Goal: Task Accomplishment & Management: Manage account settings

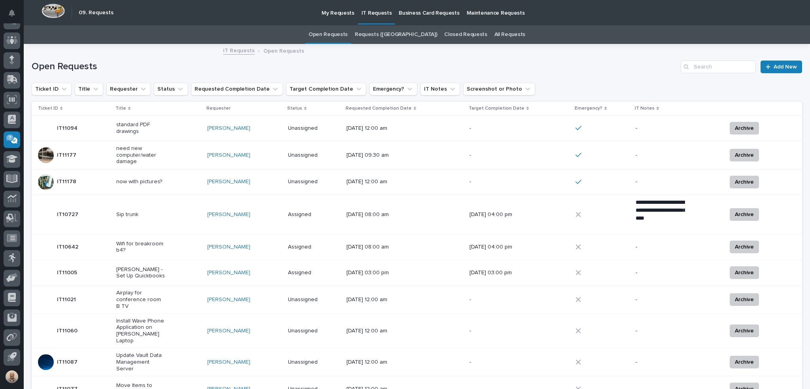
click at [285, 179] on td "[PERSON_NAME]" at bounding box center [244, 182] width 81 height 26
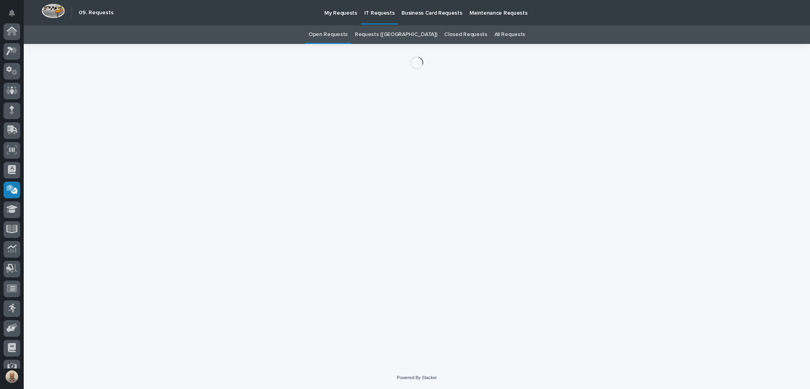
scroll to position [50, 0]
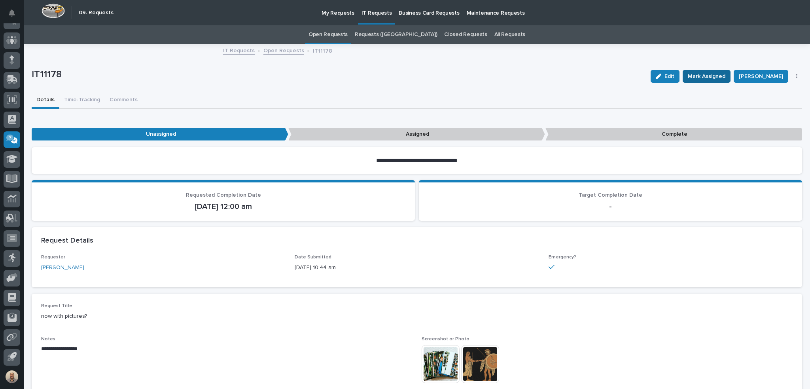
click at [711, 73] on span "Mark Assigned" at bounding box center [707, 76] width 38 height 9
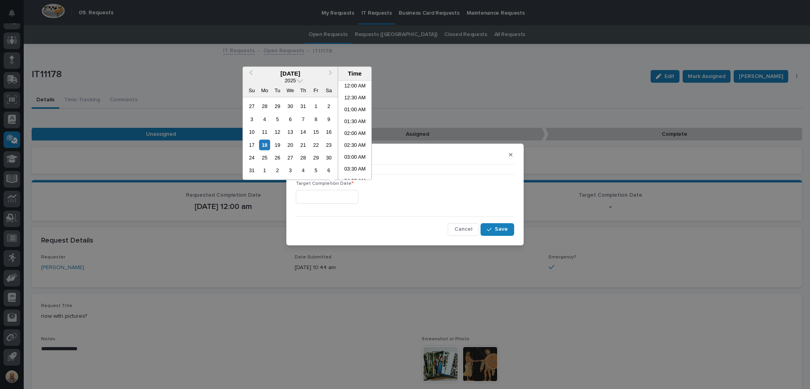
click at [330, 200] on input "text" at bounding box center [327, 197] width 63 height 14
click at [355, 139] on li "08:30 AM" at bounding box center [355, 142] width 34 height 12
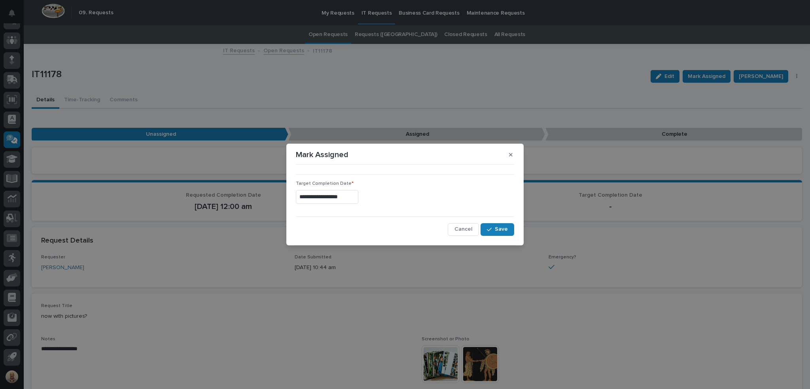
type input "**********"
click at [506, 227] on span "Save" at bounding box center [501, 229] width 13 height 7
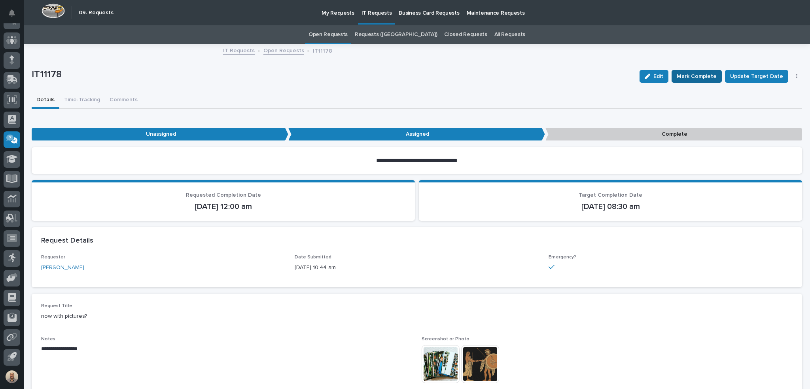
click at [692, 79] on span "Mark Complete" at bounding box center [697, 76] width 40 height 9
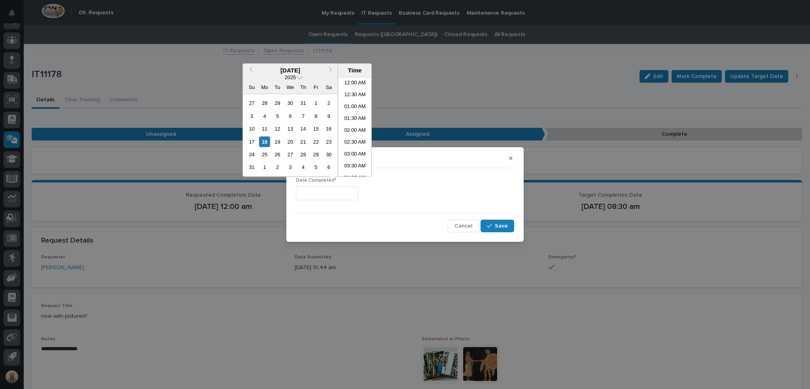
click at [347, 190] on input "text" at bounding box center [327, 193] width 63 height 14
click at [354, 137] on li "08:30 AM" at bounding box center [355, 139] width 34 height 12
type input "**********"
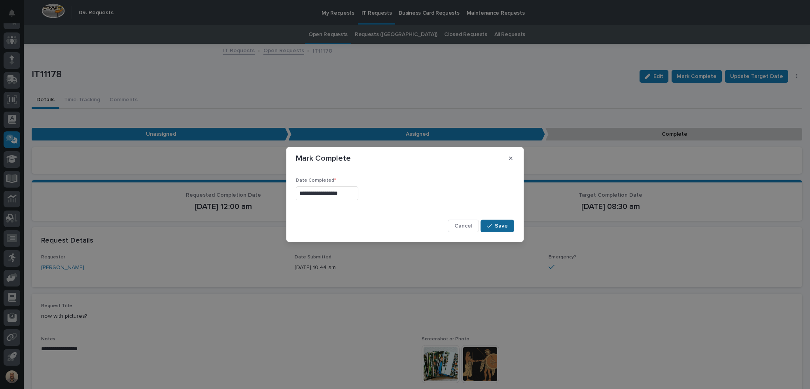
click at [504, 224] on span "Save" at bounding box center [501, 225] width 13 height 7
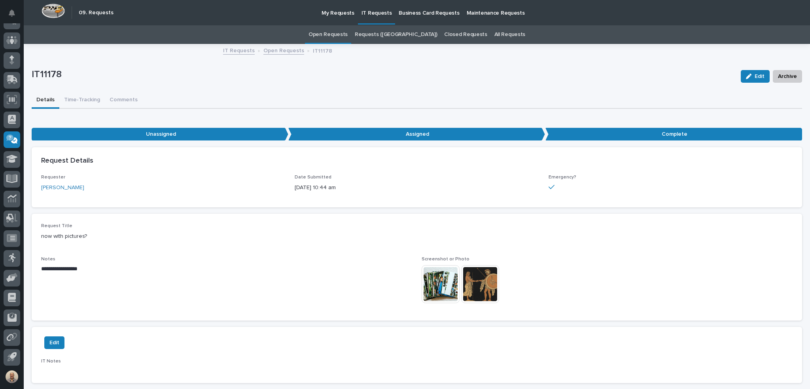
click at [348, 32] on link "Open Requests" at bounding box center [328, 34] width 39 height 19
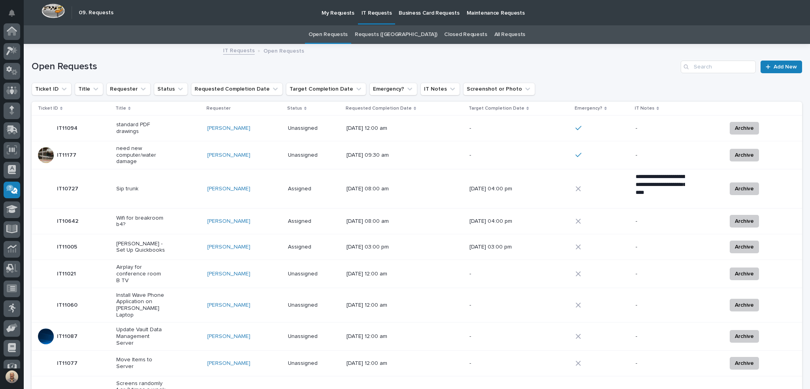
scroll to position [50, 0]
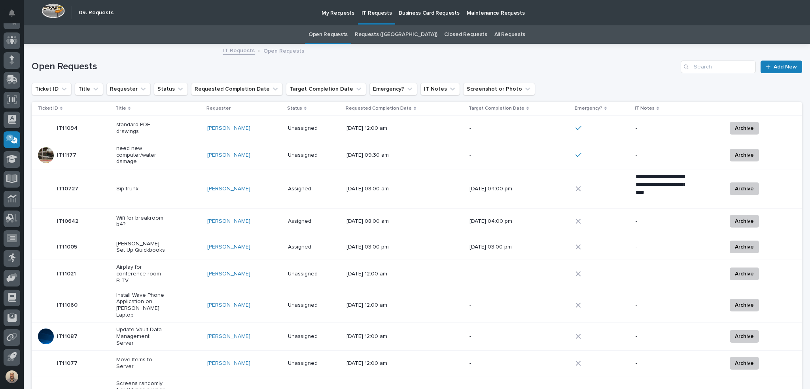
click at [133, 157] on p "need new computer/water damage" at bounding box center [140, 155] width 49 height 20
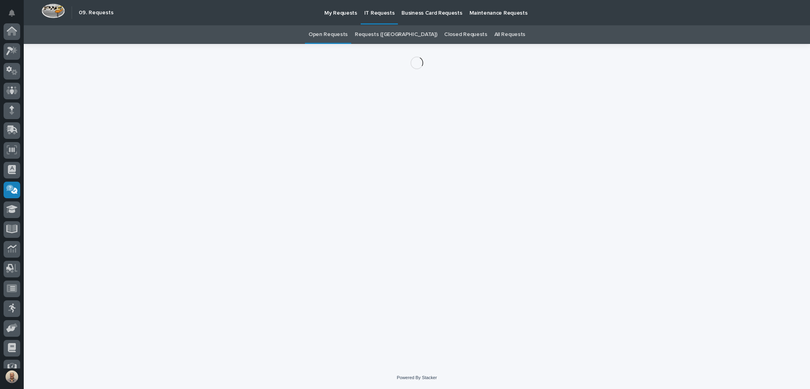
scroll to position [50, 0]
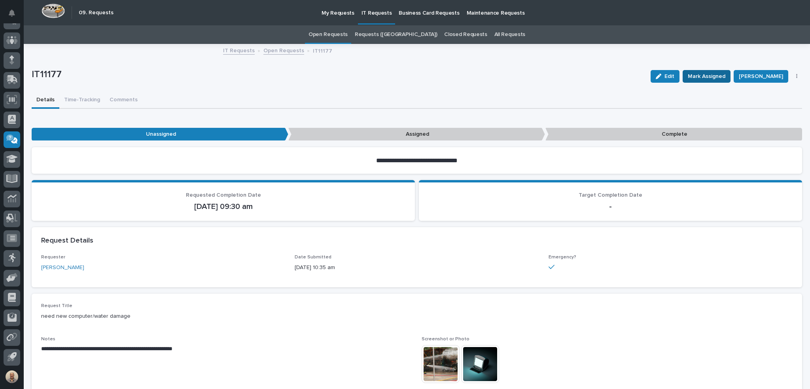
click at [700, 74] on span "Mark Assigned" at bounding box center [707, 76] width 38 height 9
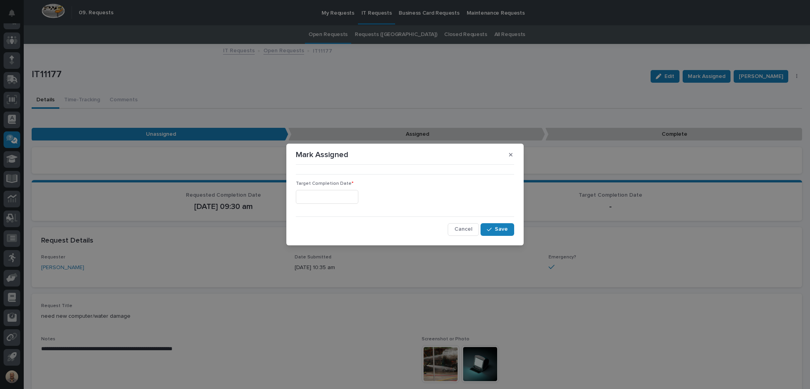
click at [328, 194] on input "text" at bounding box center [327, 197] width 63 height 14
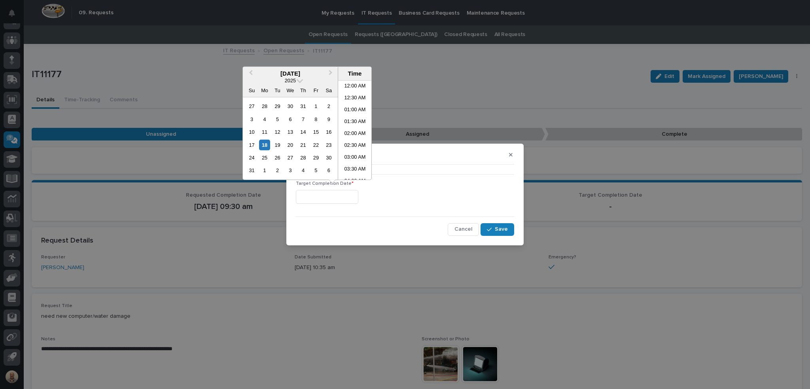
scroll to position [146, 0]
click at [354, 144] on li "08:30 AM" at bounding box center [355, 142] width 34 height 12
type input "**********"
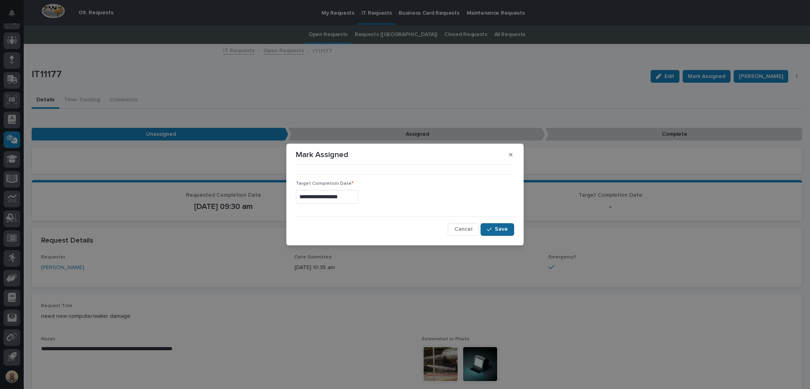
click at [501, 228] on span "Save" at bounding box center [501, 229] width 13 height 7
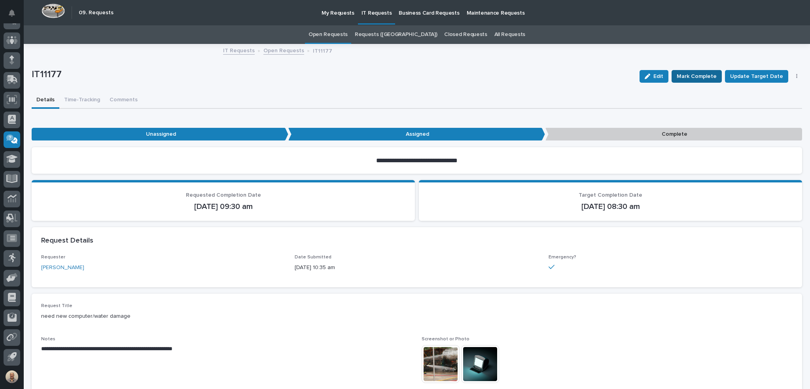
click at [692, 72] on span "Mark Complete" at bounding box center [697, 76] width 40 height 9
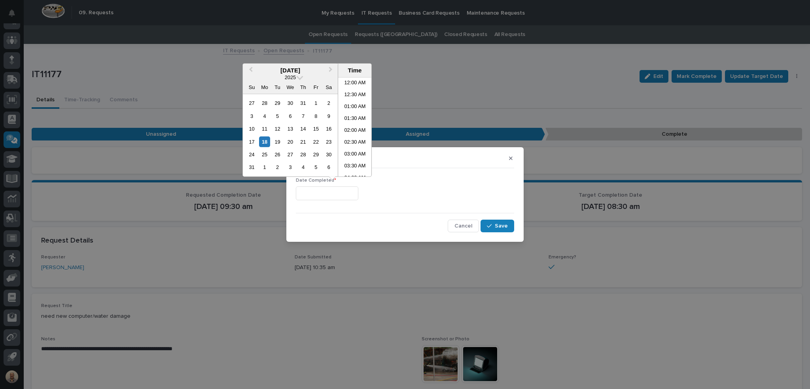
click at [332, 191] on input "text" at bounding box center [327, 193] width 63 height 14
click at [358, 136] on li "08:30 AM" at bounding box center [355, 139] width 34 height 12
type input "**********"
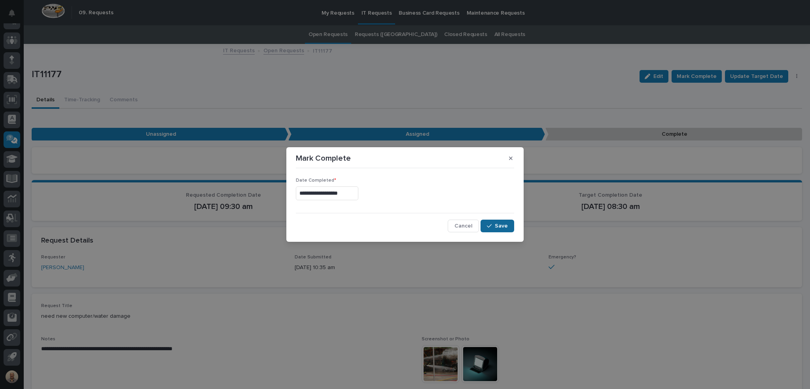
click at [508, 227] on button "Save" at bounding box center [498, 226] width 34 height 13
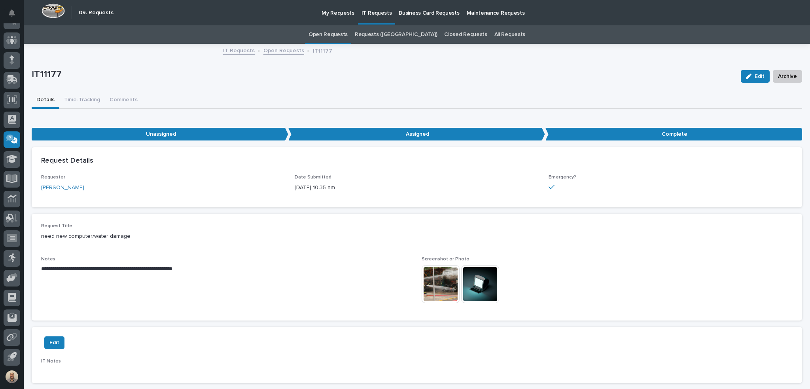
click at [348, 35] on link "Open Requests" at bounding box center [328, 34] width 39 height 19
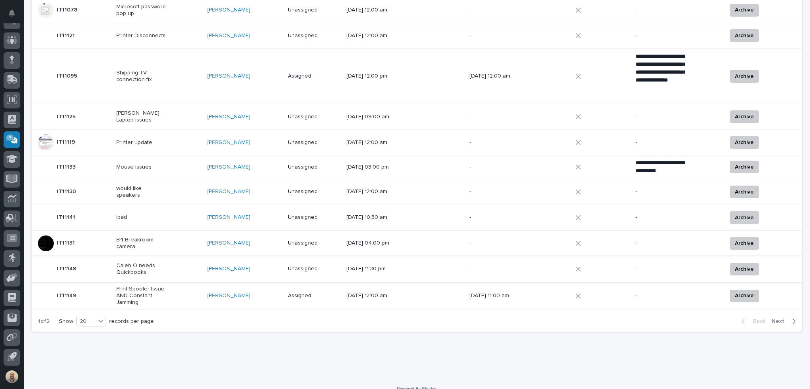
scroll to position [365, 0]
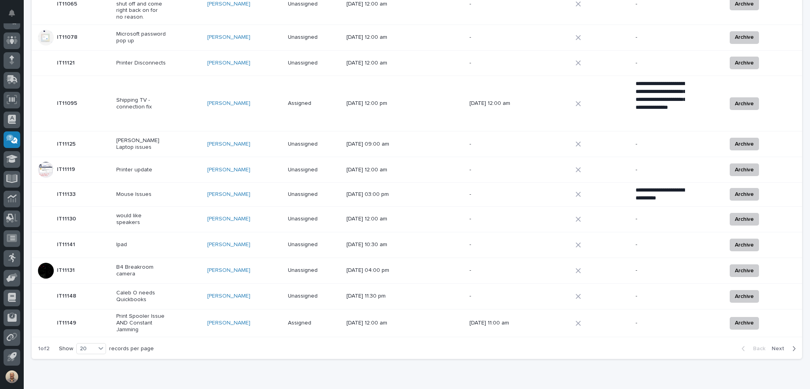
click at [773, 345] on span "Next" at bounding box center [780, 348] width 17 height 7
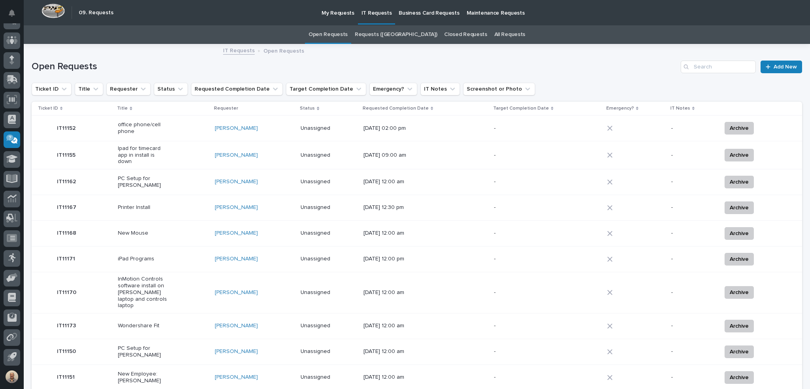
click at [146, 125] on p "office phone/cell phone" at bounding box center [142, 127] width 49 height 13
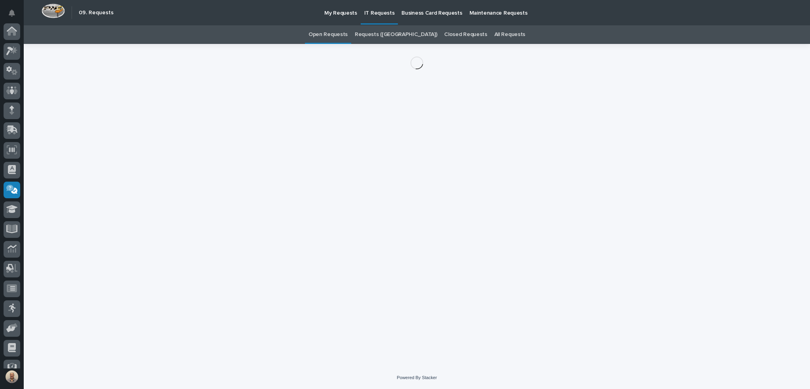
scroll to position [50, 0]
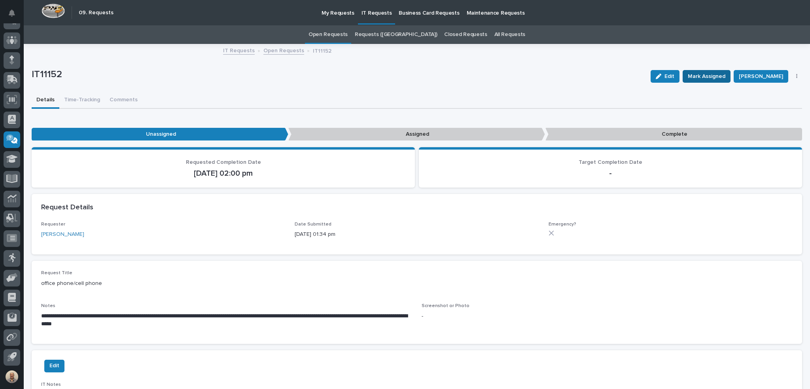
click at [706, 76] on span "Mark Assigned" at bounding box center [707, 76] width 38 height 9
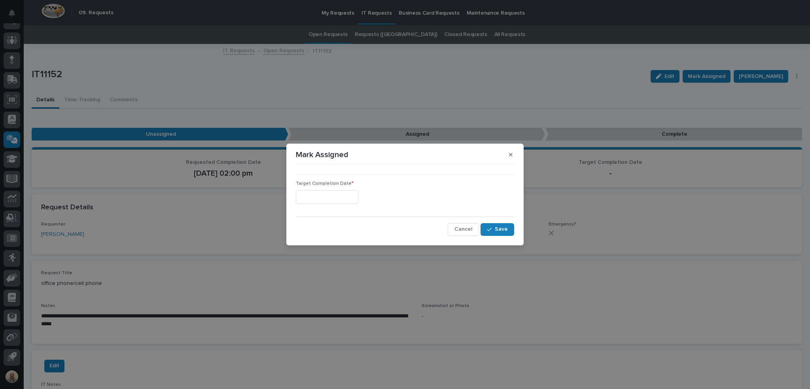
click at [341, 196] on input "text" at bounding box center [327, 197] width 63 height 14
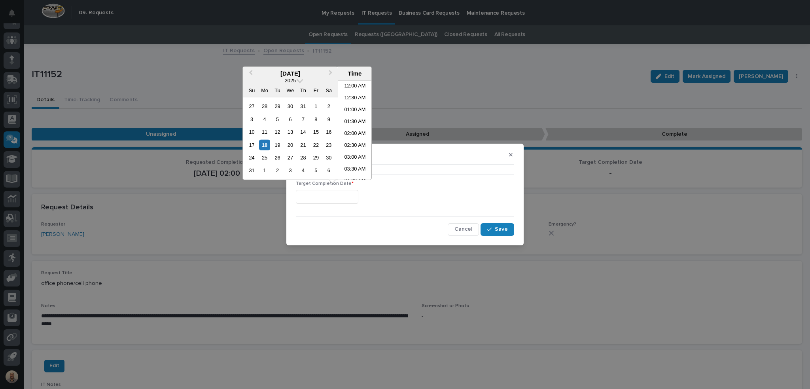
scroll to position [146, 0]
click at [351, 137] on li "08:30 AM" at bounding box center [355, 142] width 34 height 12
type input "**********"
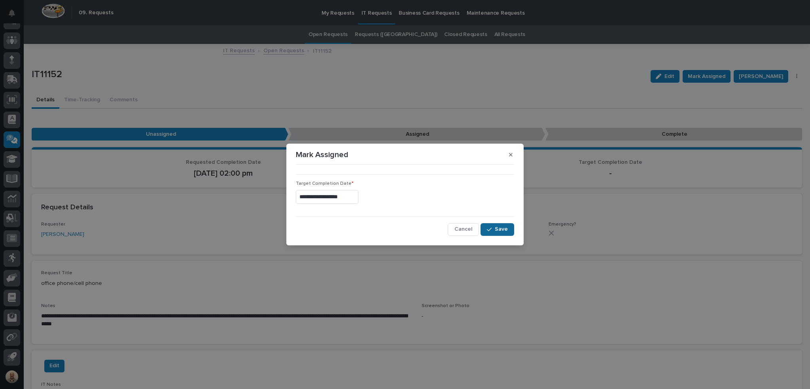
click at [506, 231] on span "Save" at bounding box center [501, 229] width 13 height 7
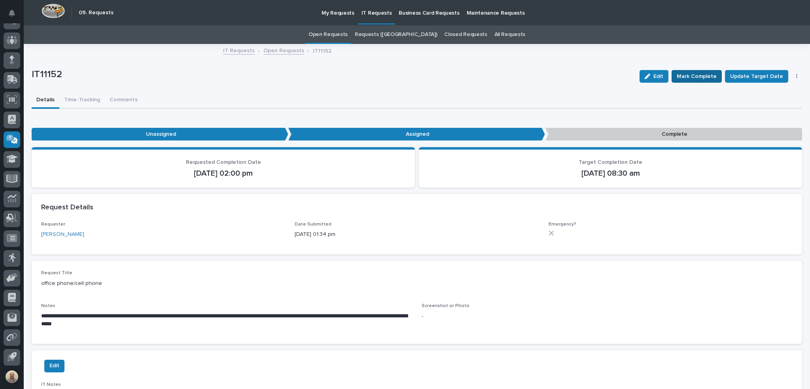
click at [712, 72] on span "Mark Complete" at bounding box center [697, 76] width 40 height 9
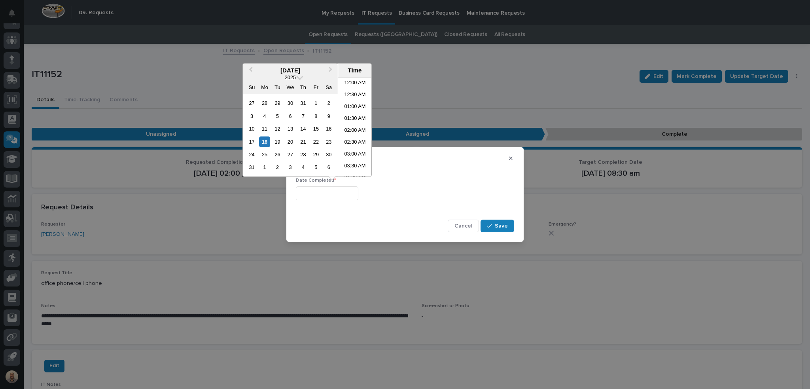
click at [340, 197] on input "text" at bounding box center [327, 193] width 63 height 14
click at [351, 139] on li "08:30 AM" at bounding box center [355, 139] width 34 height 12
type input "**********"
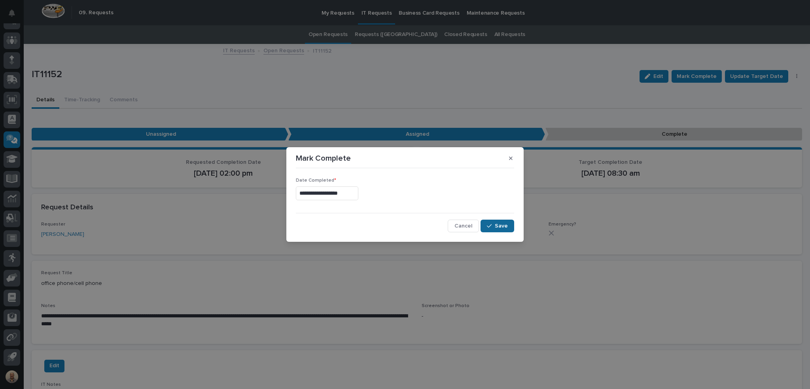
click at [506, 228] on span "Save" at bounding box center [501, 225] width 13 height 7
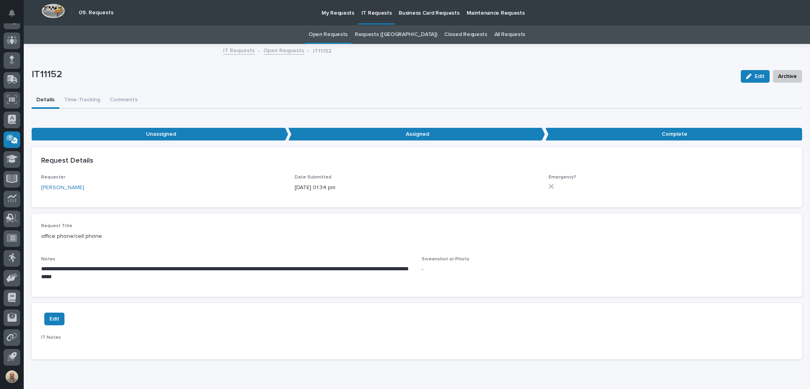
click at [348, 36] on link "Open Requests" at bounding box center [328, 34] width 39 height 19
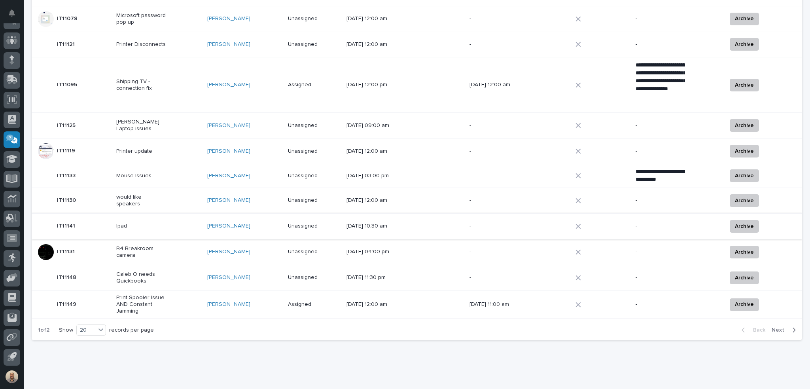
scroll to position [392, 0]
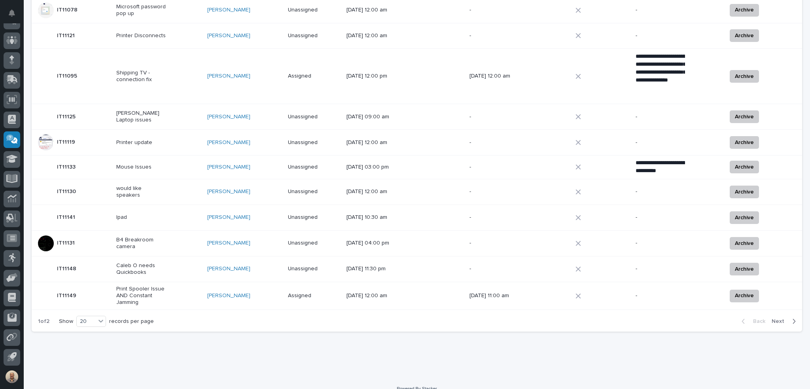
click at [778, 318] on span "Next" at bounding box center [780, 321] width 17 height 7
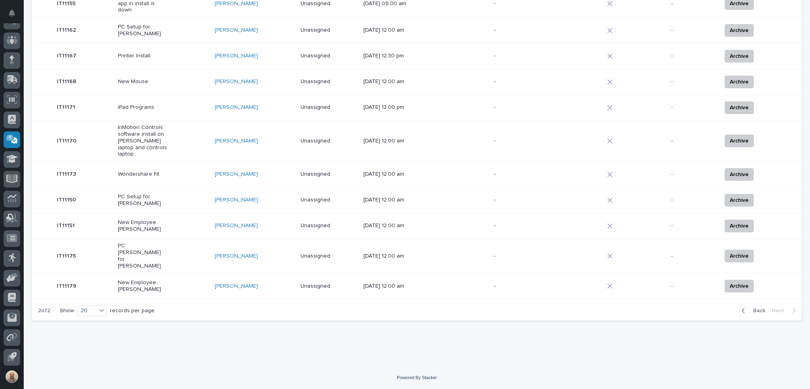
scroll to position [109, 0]
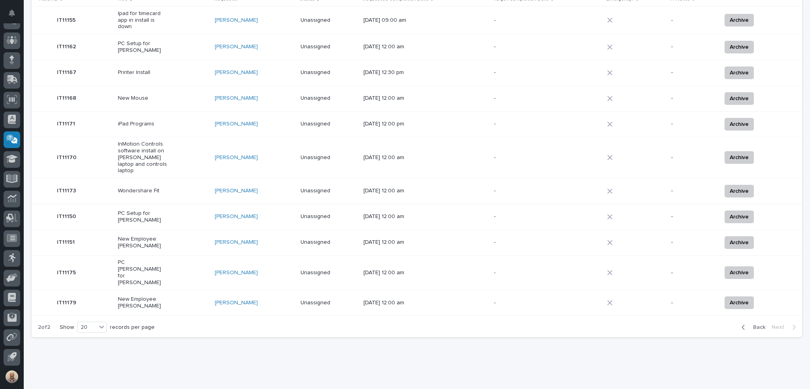
click at [142, 259] on p "PC [PERSON_NAME] for [PERSON_NAME]" at bounding box center [142, 272] width 49 height 27
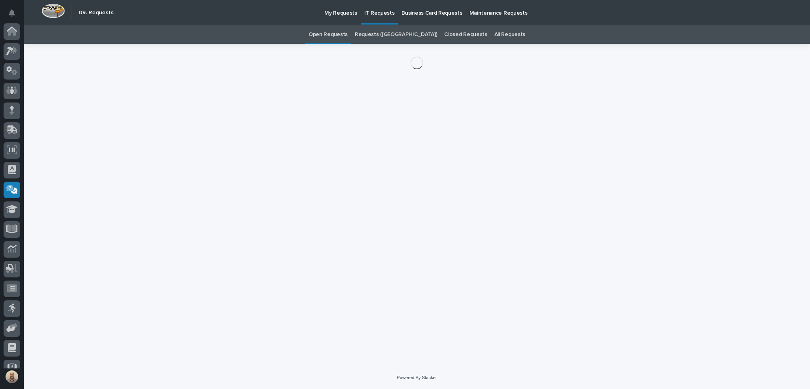
scroll to position [50, 0]
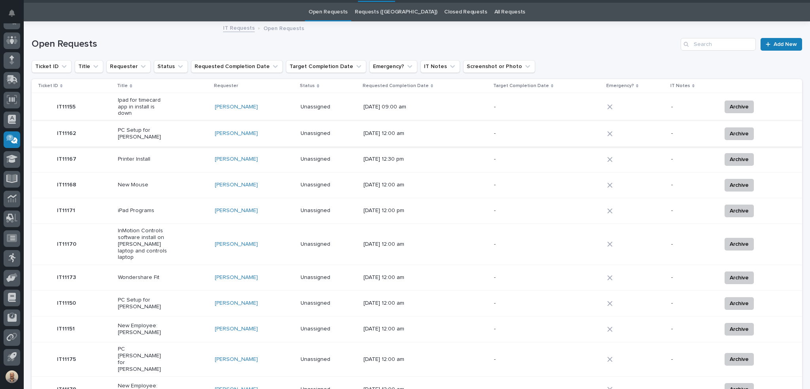
scroll to position [25, 0]
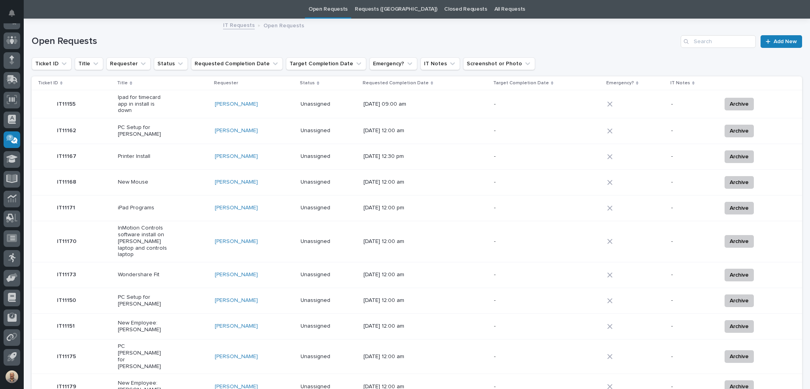
click at [151, 239] on p "InMotion Controls software install on [PERSON_NAME] laptop and controls laptop" at bounding box center [142, 241] width 49 height 33
